Goal: Task Accomplishment & Management: Manage account settings

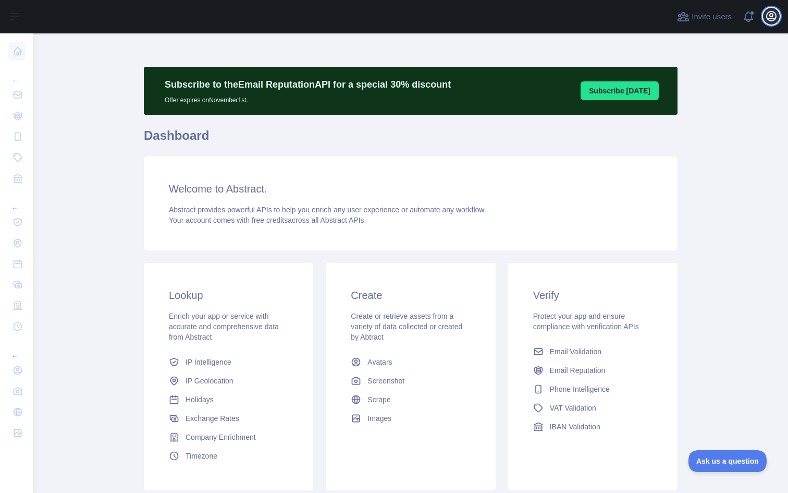
click at [772, 14] on icon "button" at bounding box center [771, 16] width 13 height 13
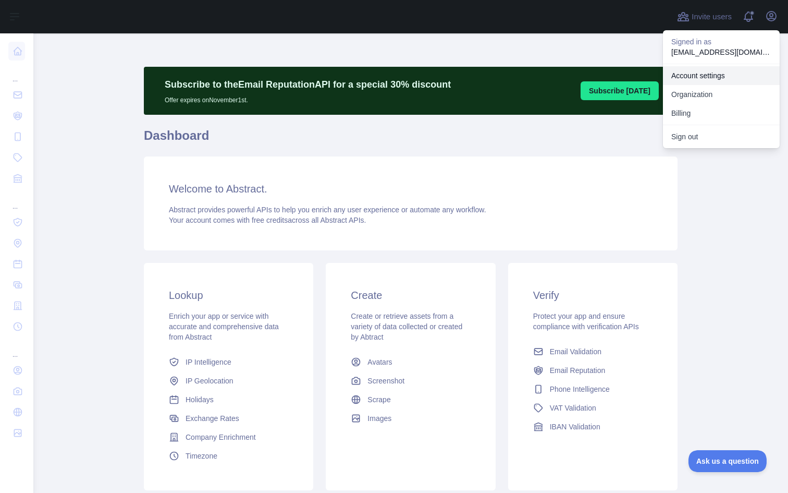
click at [694, 74] on link "Account settings" at bounding box center [721, 75] width 117 height 19
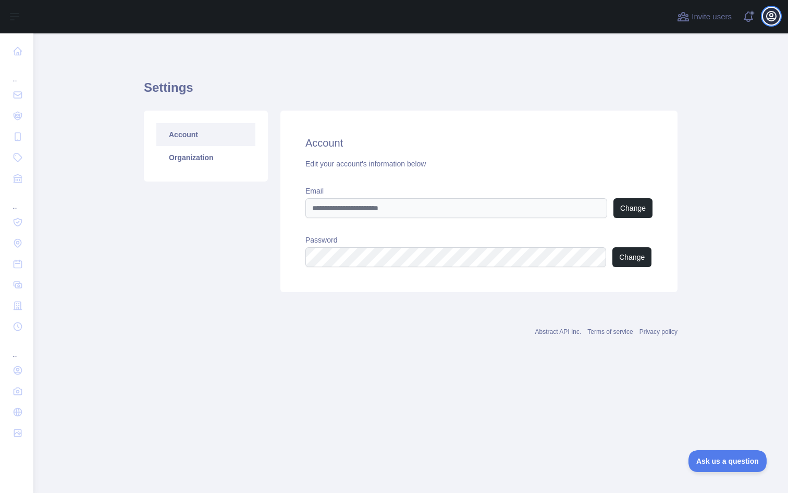
click at [779, 17] on button "Open user menu" at bounding box center [771, 16] width 17 height 17
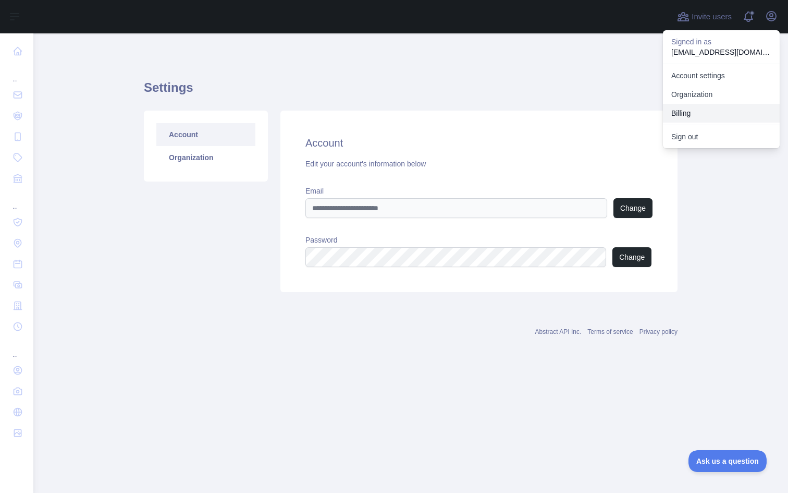
click at [688, 112] on button "Billing" at bounding box center [721, 113] width 117 height 19
